Goal: Information Seeking & Learning: Check status

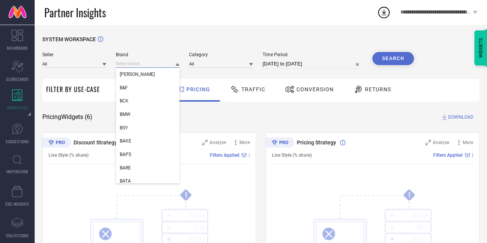
click at [129, 67] on input at bounding box center [148, 64] width 64 height 8
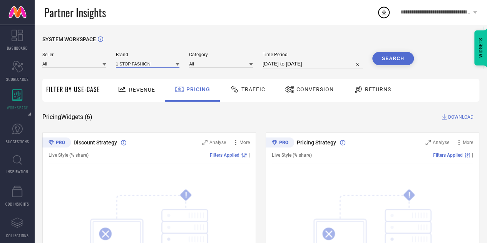
click at [132, 65] on input at bounding box center [148, 64] width 64 height 8
type input "bontots"
click at [130, 73] on span "BONTOTS" at bounding box center [130, 74] width 20 height 5
click at [86, 66] on input at bounding box center [74, 64] width 64 height 8
type input "n"
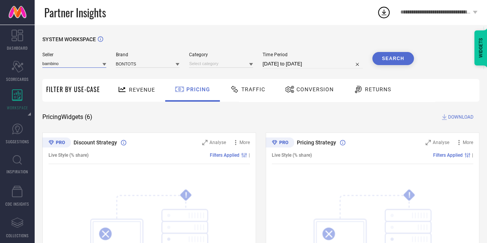
type input "bambino"
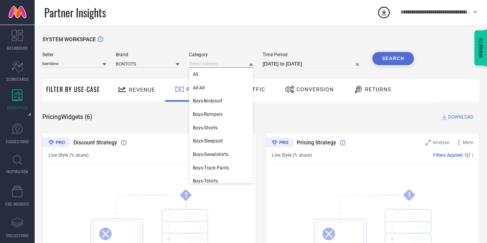
click at [204, 64] on input at bounding box center [221, 64] width 64 height 8
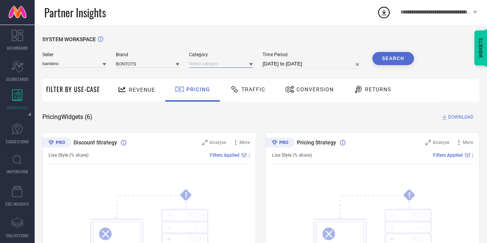
drag, startPoint x: 205, startPoint y: 65, endPoint x: 243, endPoint y: 64, distance: 38.5
click at [243, 64] on input at bounding box center [221, 64] width 64 height 8
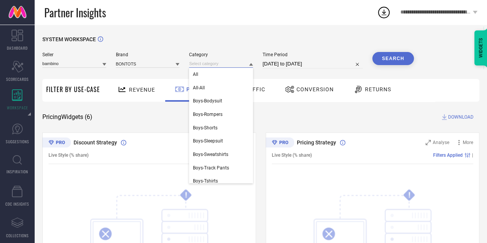
click at [243, 64] on input at bounding box center [221, 64] width 64 height 8
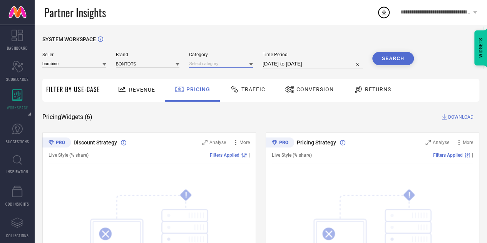
click at [236, 68] on input at bounding box center [221, 64] width 64 height 8
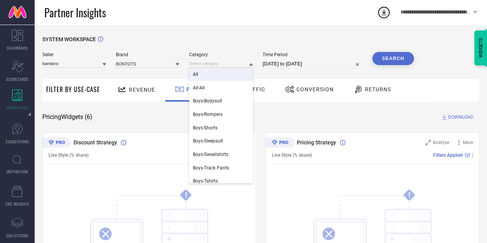
click at [207, 80] on div "All" at bounding box center [221, 74] width 64 height 13
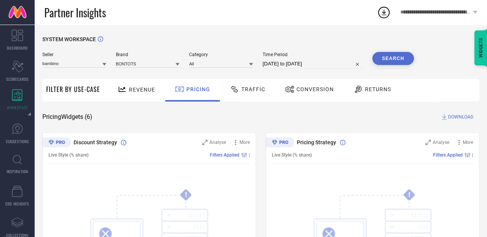
select select "6"
select select "2025"
select select "7"
select select "2025"
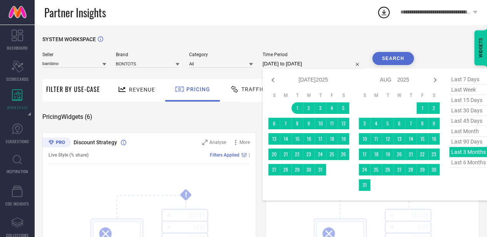
click at [298, 63] on input "[DATE] to [DATE]" at bounding box center [312, 63] width 100 height 9
click at [458, 153] on div "last 7 days last week last 15 days last 30 days last 45 days last month last 90…" at bounding box center [468, 134] width 38 height 120
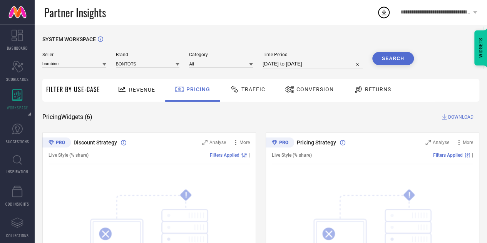
click at [401, 60] on button "Search" at bounding box center [393, 58] width 42 height 13
click at [245, 94] on div "Traffic" at bounding box center [247, 89] width 39 height 13
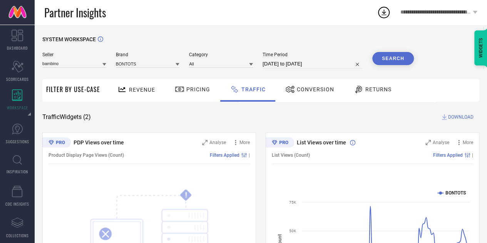
click at [142, 90] on span "Revenue" at bounding box center [142, 90] width 26 height 6
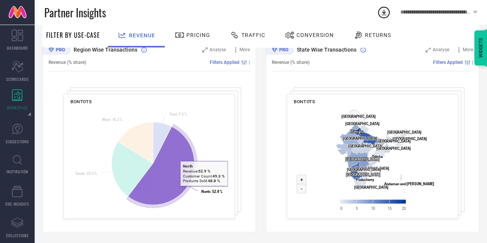
scroll to position [295, 0]
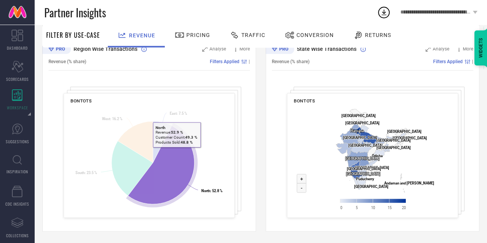
click at [176, 152] on icon at bounding box center [161, 164] width 66 height 78
